Goal: Information Seeking & Learning: Learn about a topic

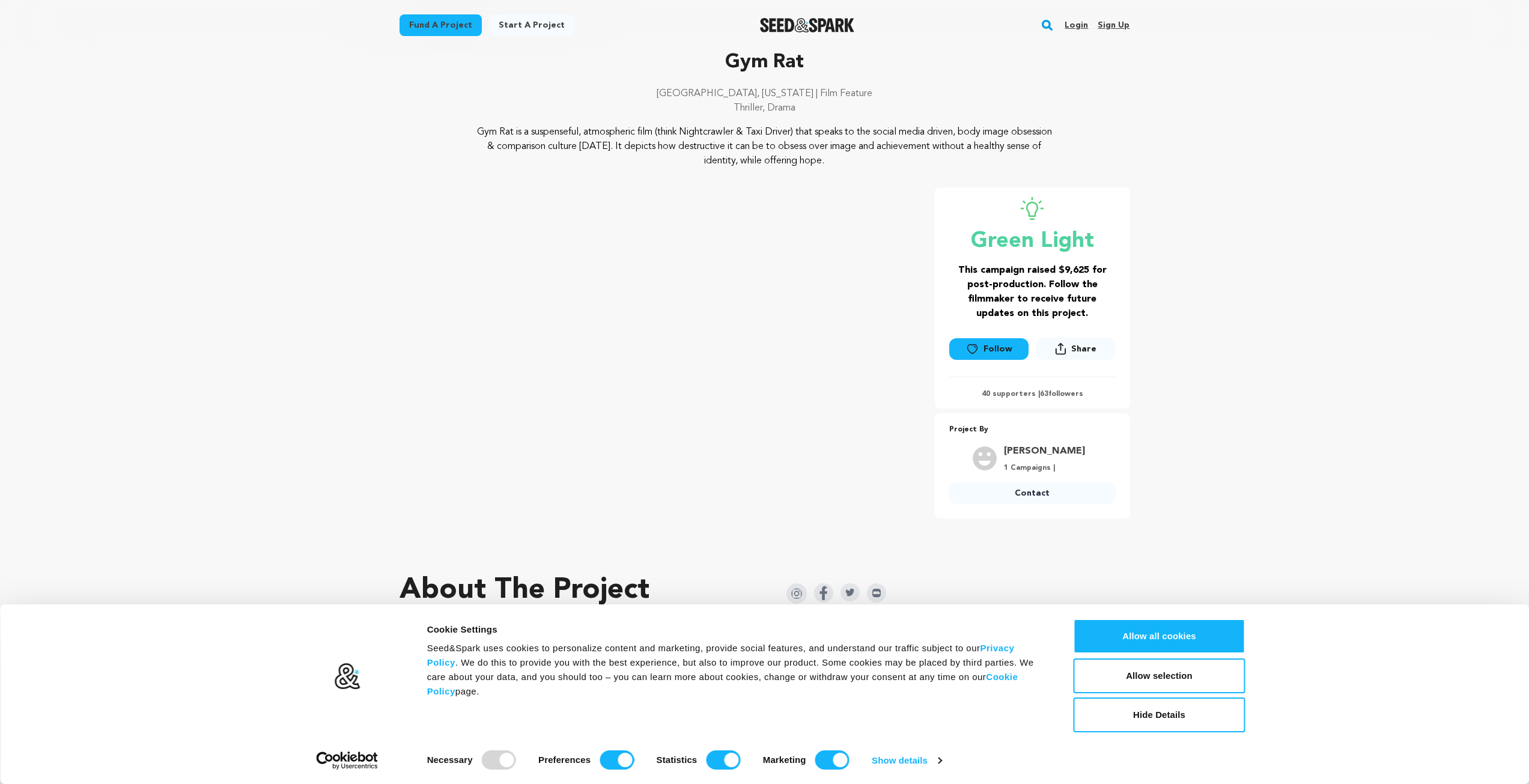
scroll to position [60, 0]
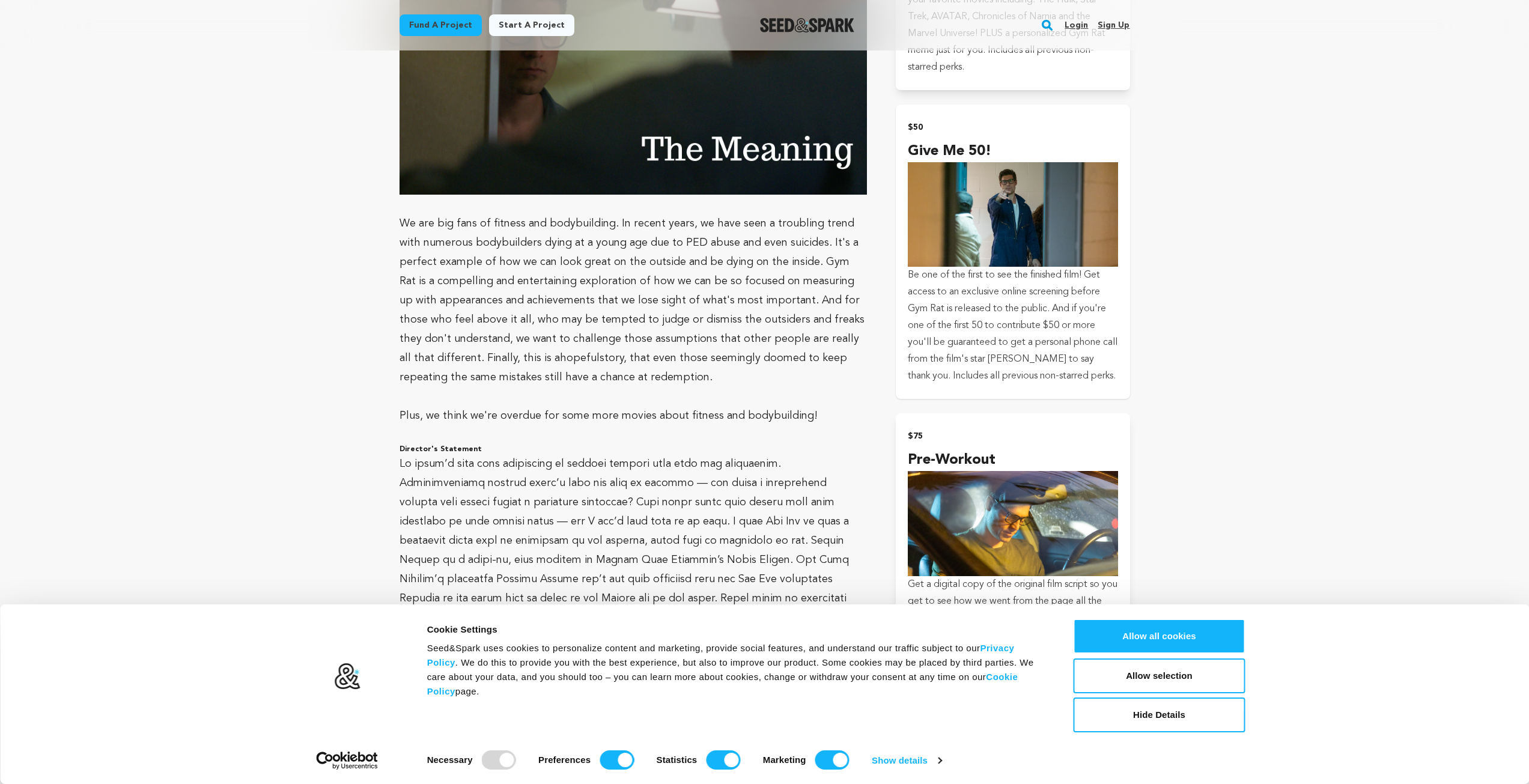
scroll to position [1501, 0]
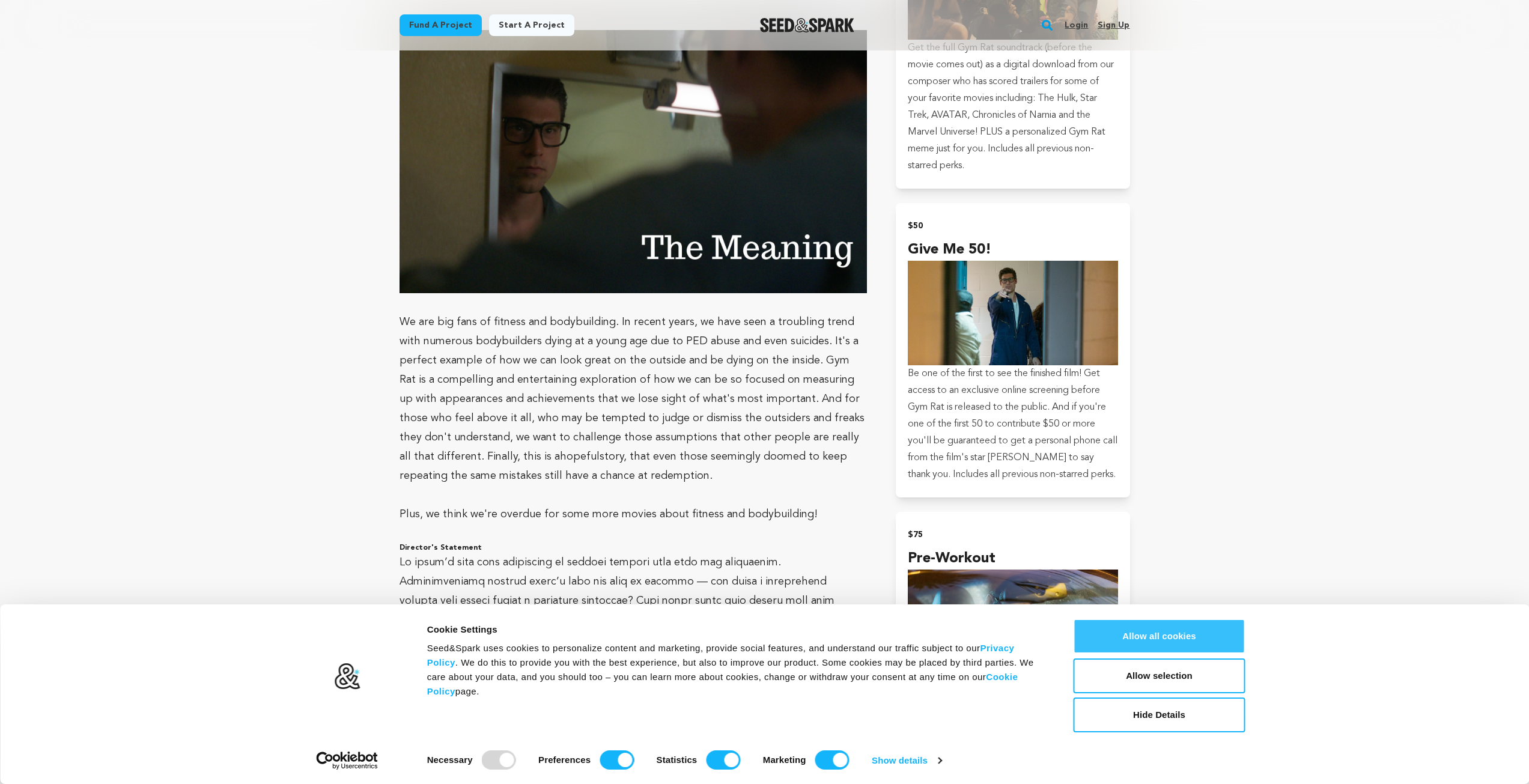
click at [1189, 639] on button "Allow all cookies" at bounding box center [1159, 635] width 172 height 35
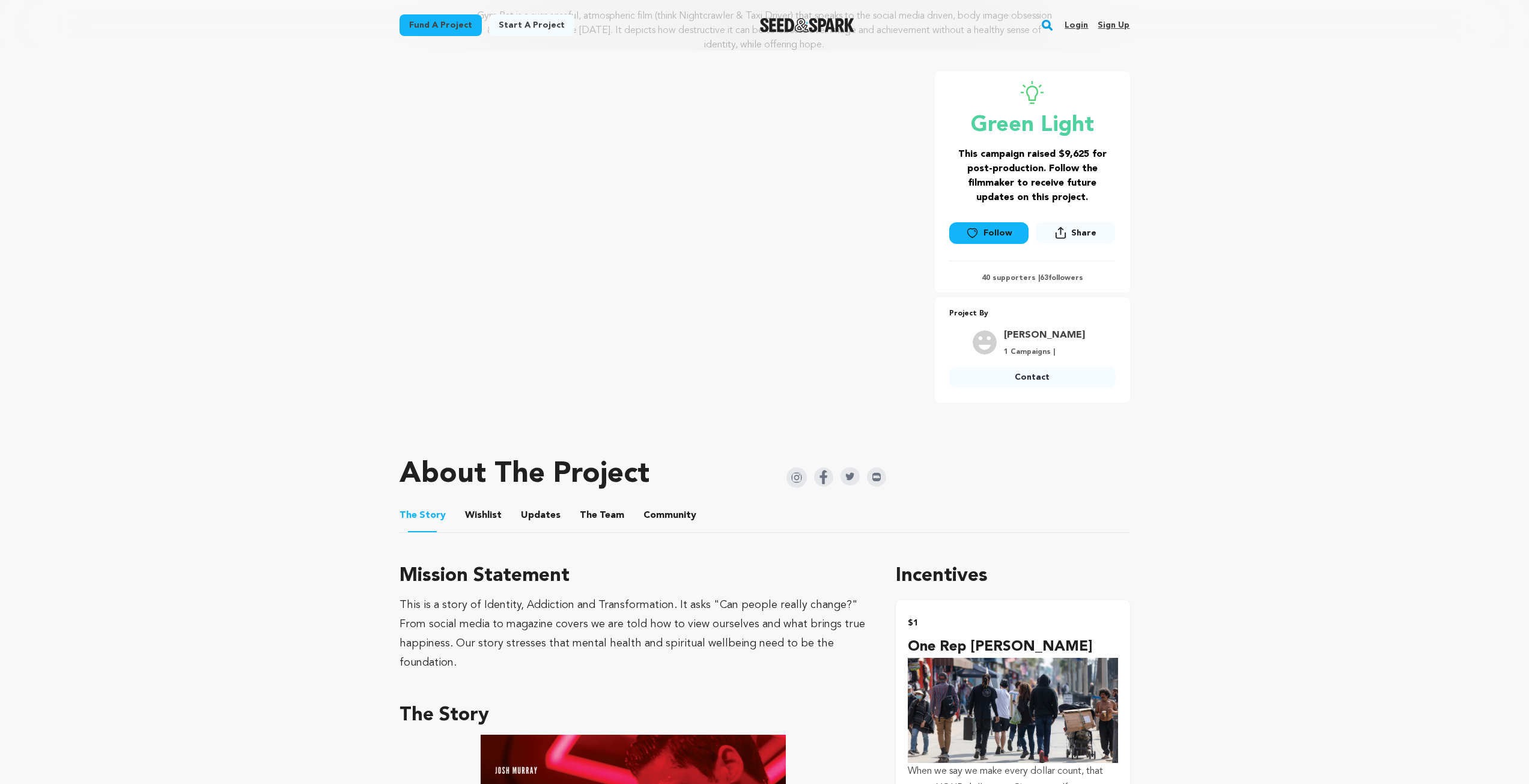
scroll to position [301, 0]
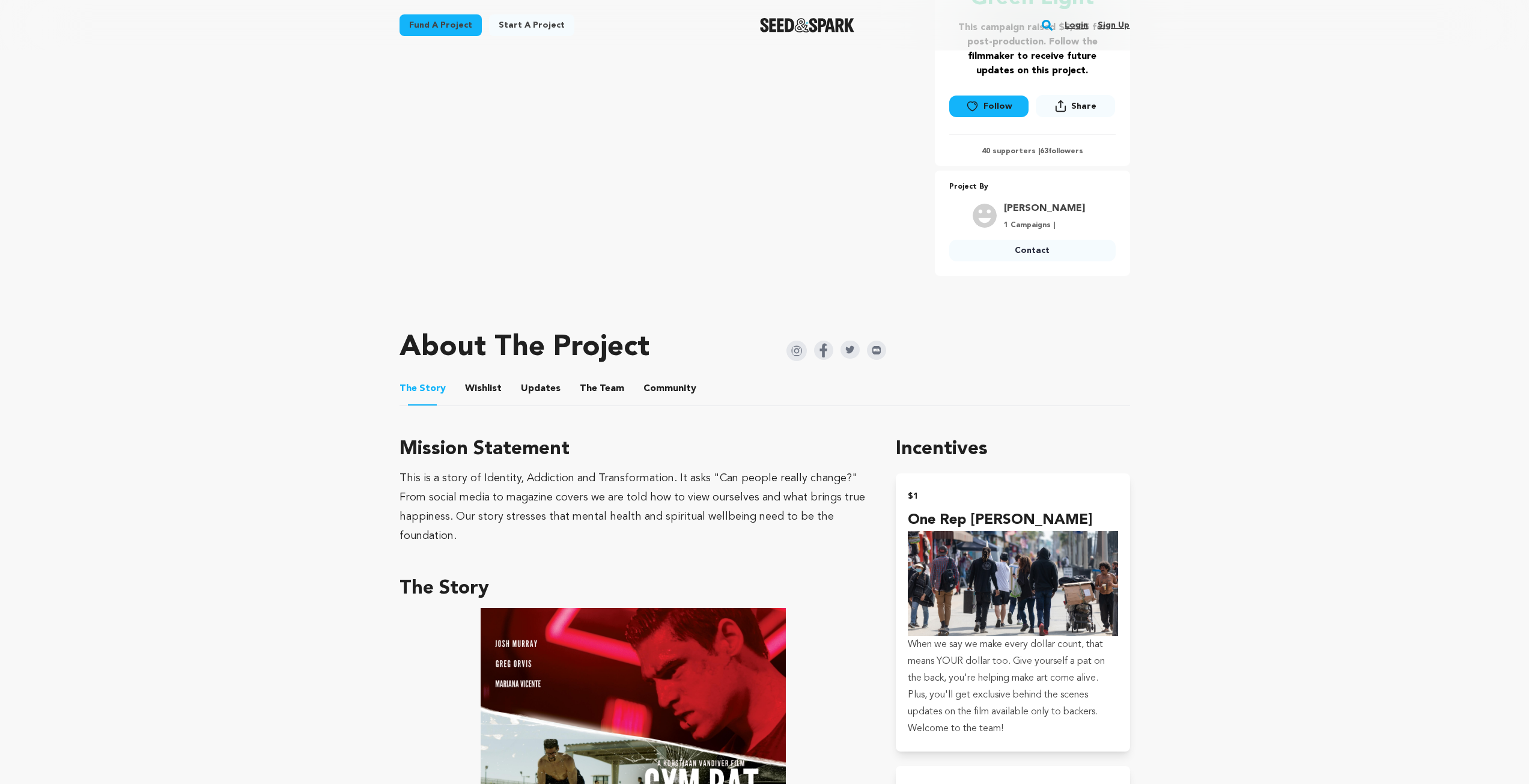
click at [478, 392] on button "Wishlist" at bounding box center [483, 391] width 28 height 28
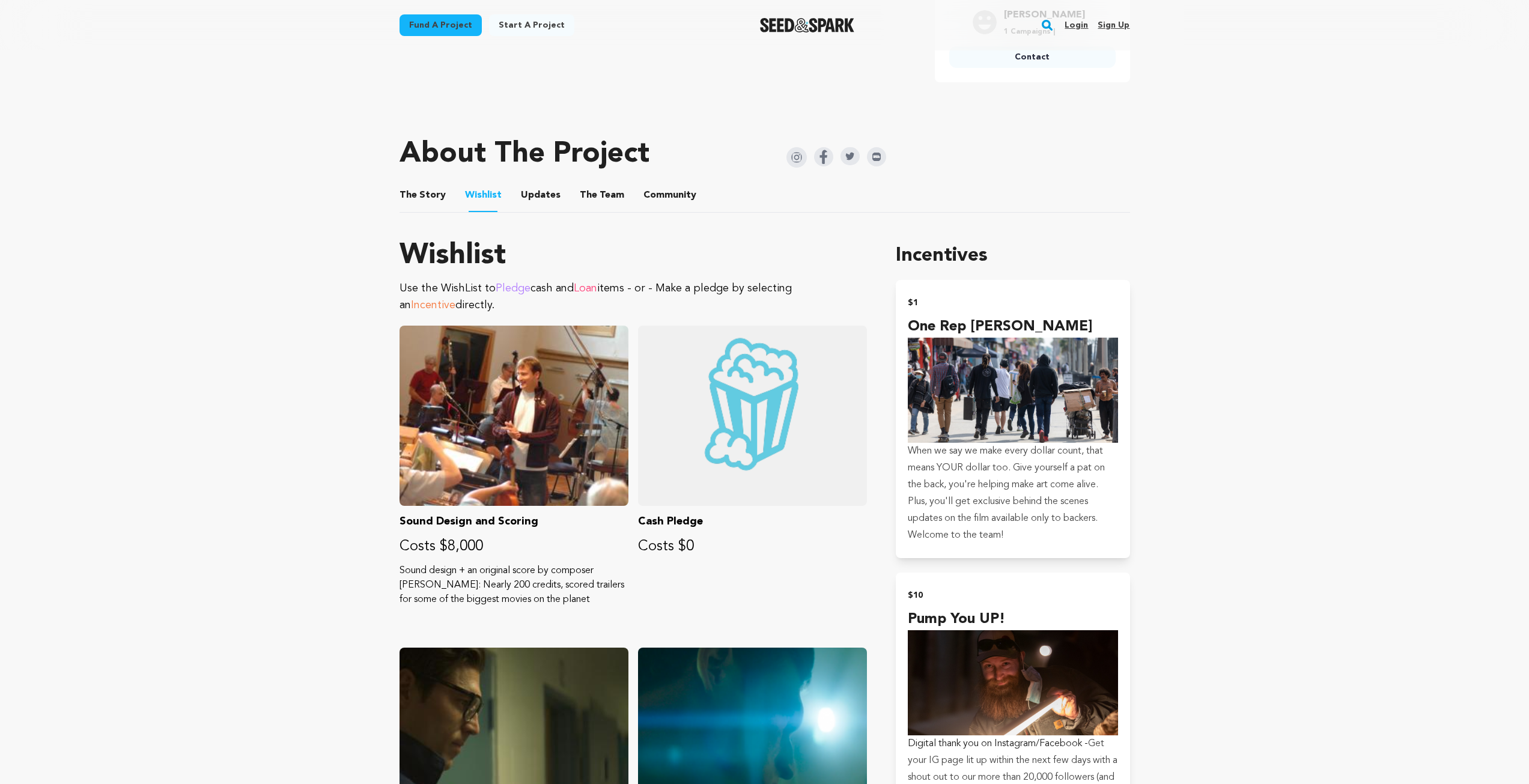
scroll to position [480, 0]
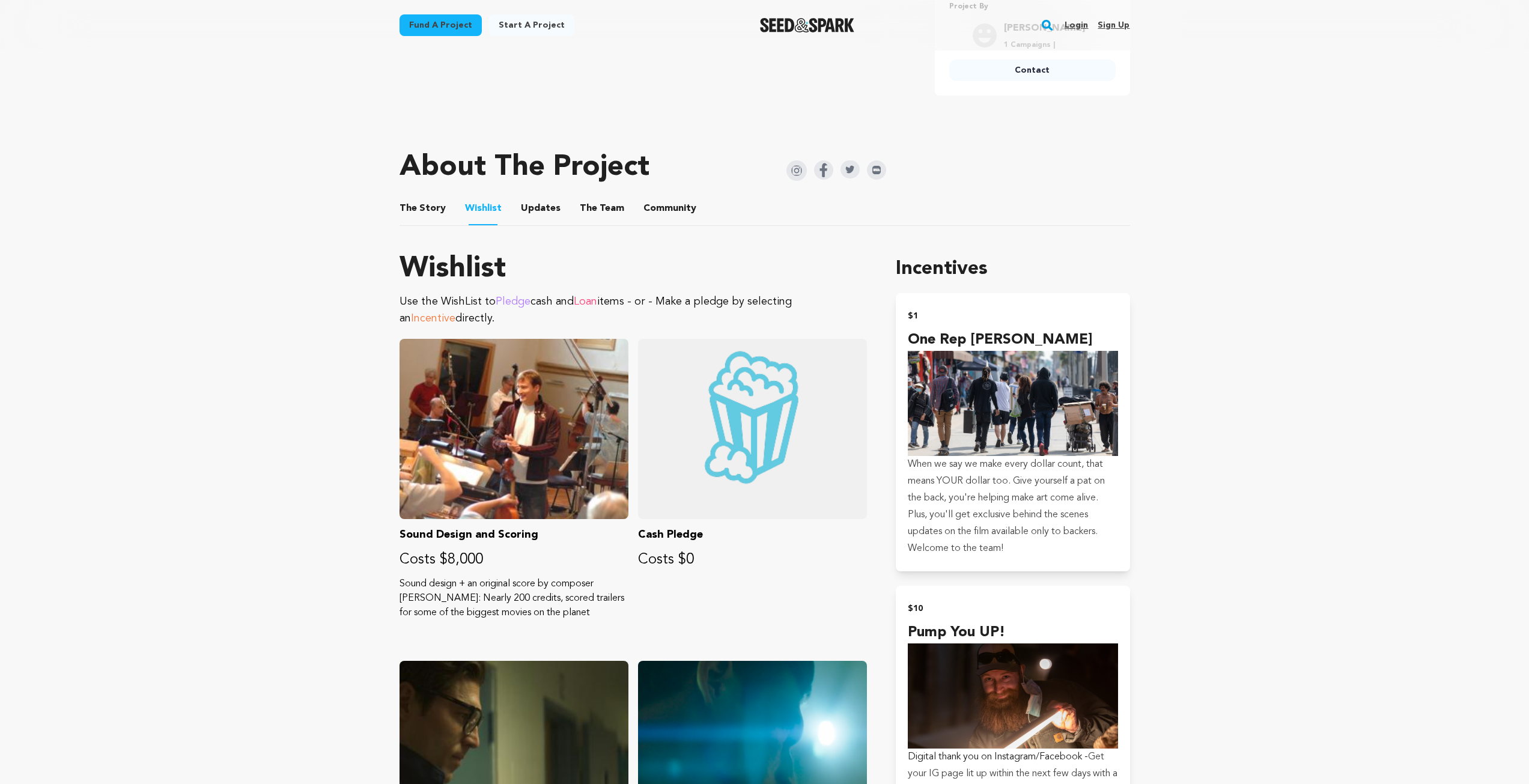
click at [559, 214] on ul "The Story The Story Wishlist Wishlist Updates Updates The Team The Team Communi…" at bounding box center [765, 209] width 731 height 34
click at [541, 215] on button "Updates" at bounding box center [541, 210] width 28 height 28
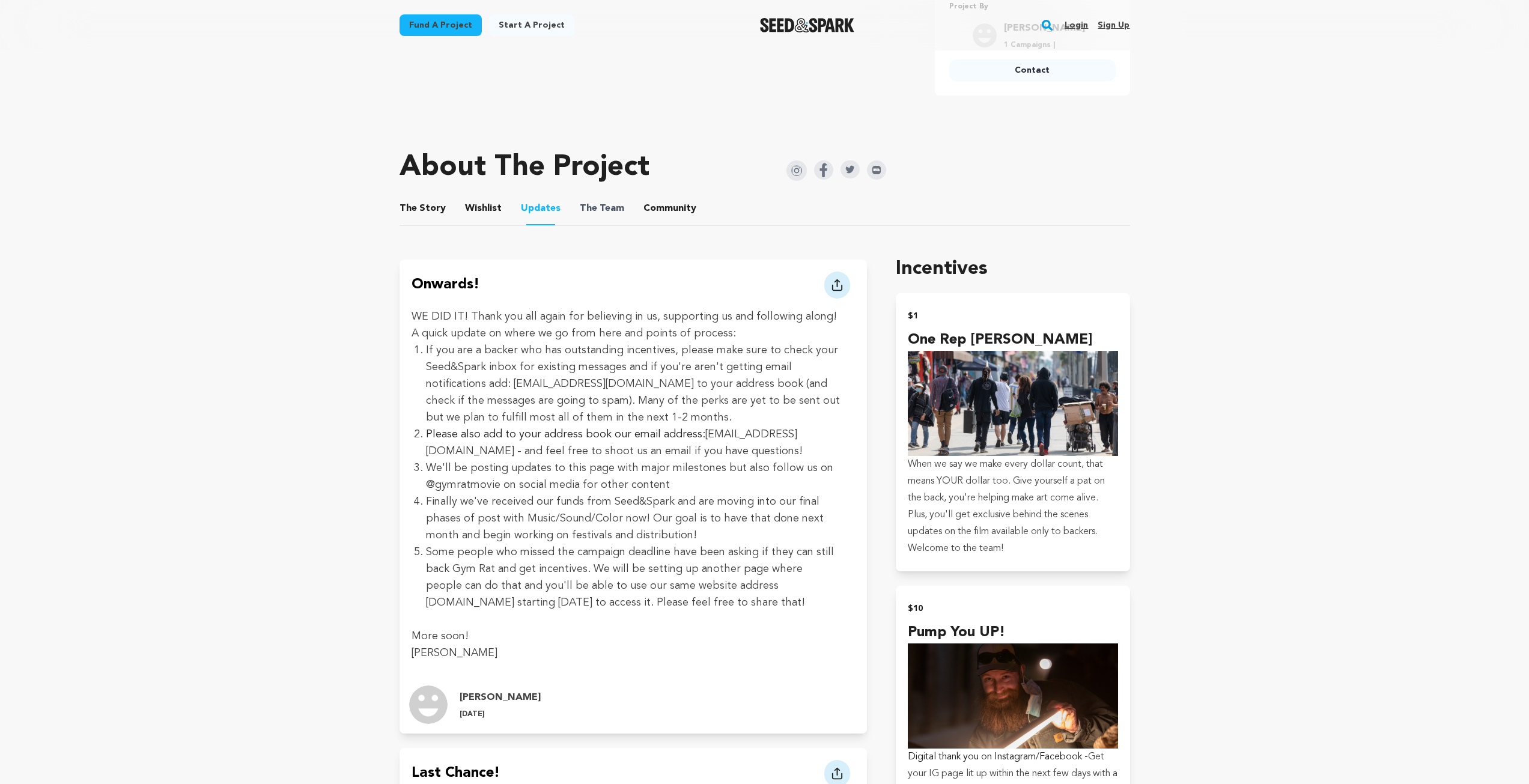
click at [580, 210] on span "The" at bounding box center [588, 209] width 17 height 15
click at [627, 213] on ul "The Story The Story Wishlist Wishlist Updates Updates The Team The Team Communi…" at bounding box center [765, 209] width 731 height 34
click at [612, 214] on span "The Team" at bounding box center [602, 209] width 45 height 15
